Goal: Information Seeking & Learning: Check status

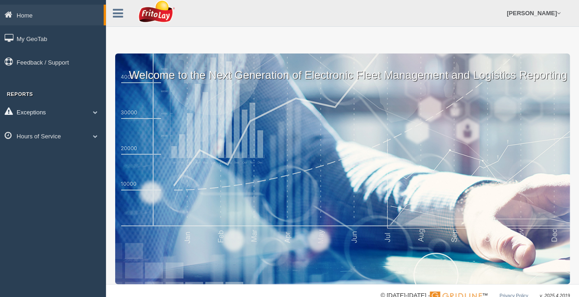
click at [69, 115] on link "Exceptions" at bounding box center [53, 111] width 106 height 21
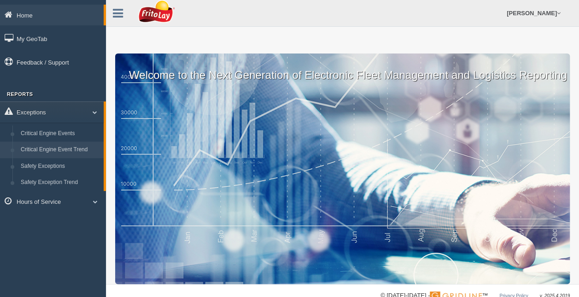
click at [40, 155] on link "Critical Engine Event Trend" at bounding box center [60, 149] width 87 height 17
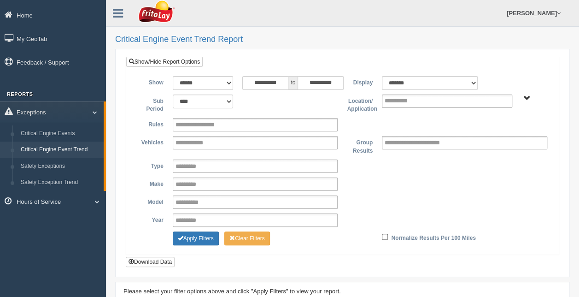
click at [47, 200] on link "Hours of Service" at bounding box center [53, 201] width 106 height 21
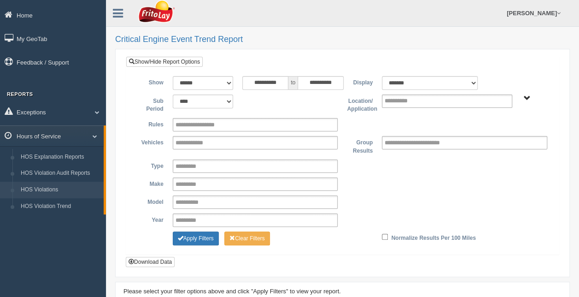
click at [45, 190] on link "HOS Violations" at bounding box center [60, 189] width 87 height 17
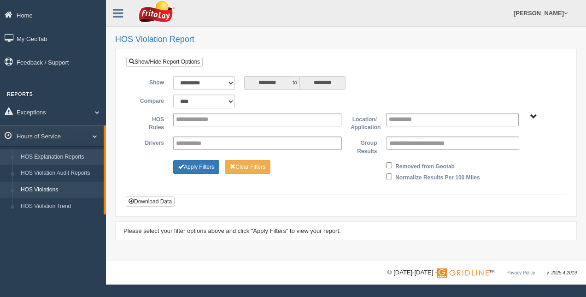
click at [41, 159] on link "HOS Explanation Reports" at bounding box center [60, 157] width 87 height 17
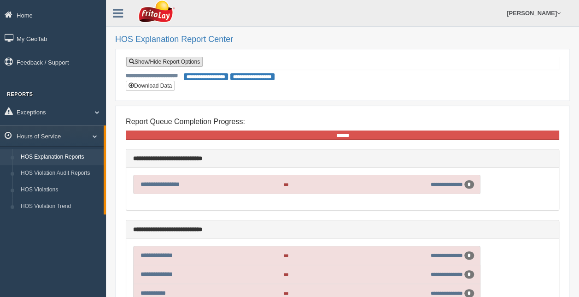
click at [172, 62] on link "Show/Hide Report Options" at bounding box center [164, 62] width 76 height 10
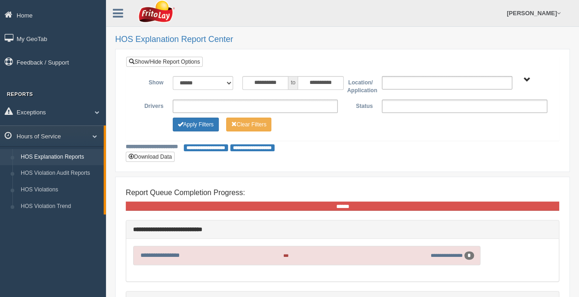
click at [290, 82] on span "to" at bounding box center [292, 83] width 9 height 14
click at [247, 82] on input "**********" at bounding box center [265, 83] width 46 height 14
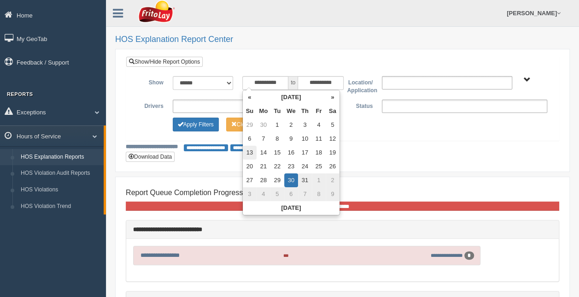
click at [252, 152] on td "13" at bounding box center [250, 153] width 14 height 14
type input "**********"
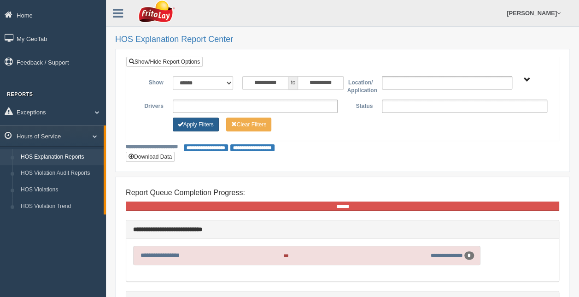
click at [193, 120] on button "Apply Filters" at bounding box center [196, 124] width 46 height 14
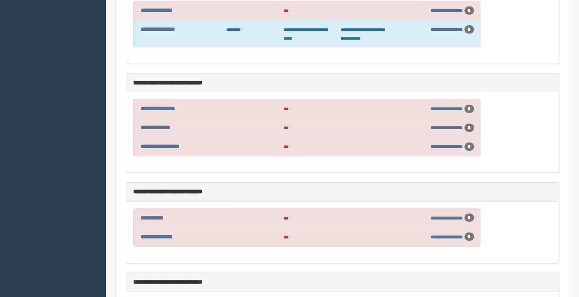
scroll to position [1382, 0]
